Goal: Task Accomplishment & Management: Manage account settings

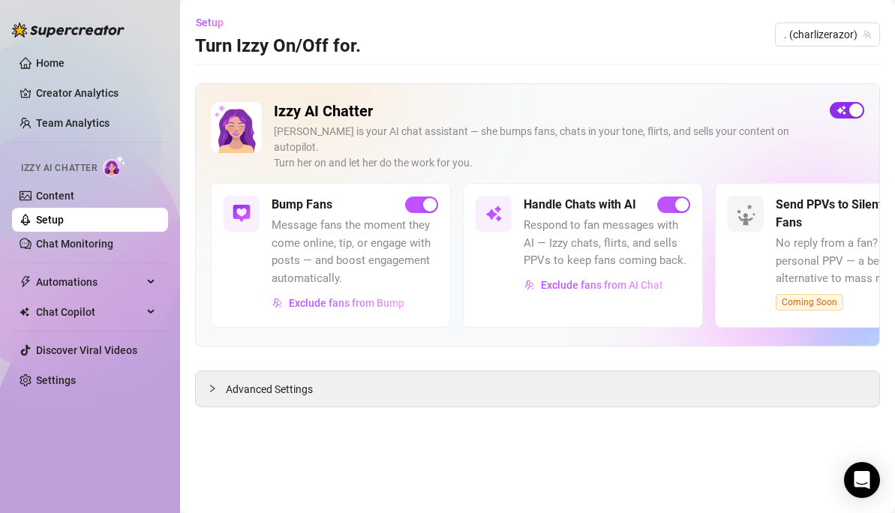
click at [846, 110] on span "button" at bounding box center [847, 110] width 35 height 17
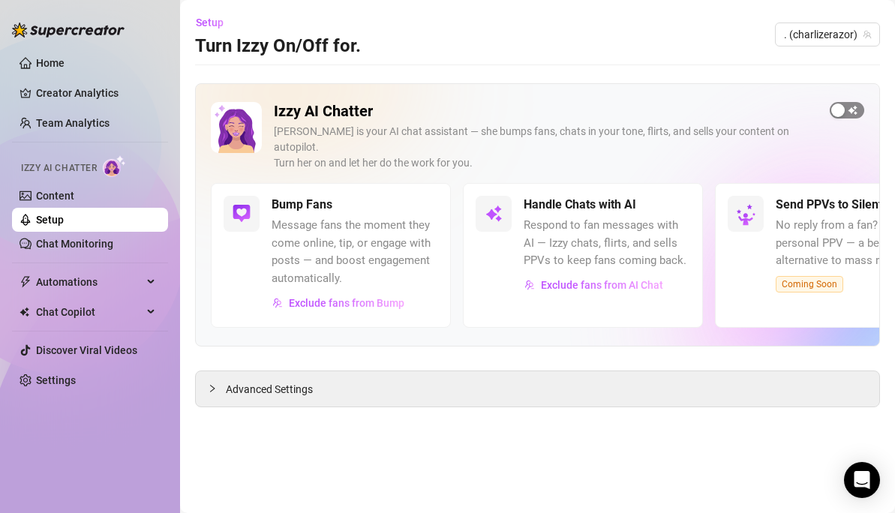
click at [836, 111] on div "button" at bounding box center [838, 111] width 14 height 14
